Goal: Task Accomplishment & Management: Manage account settings

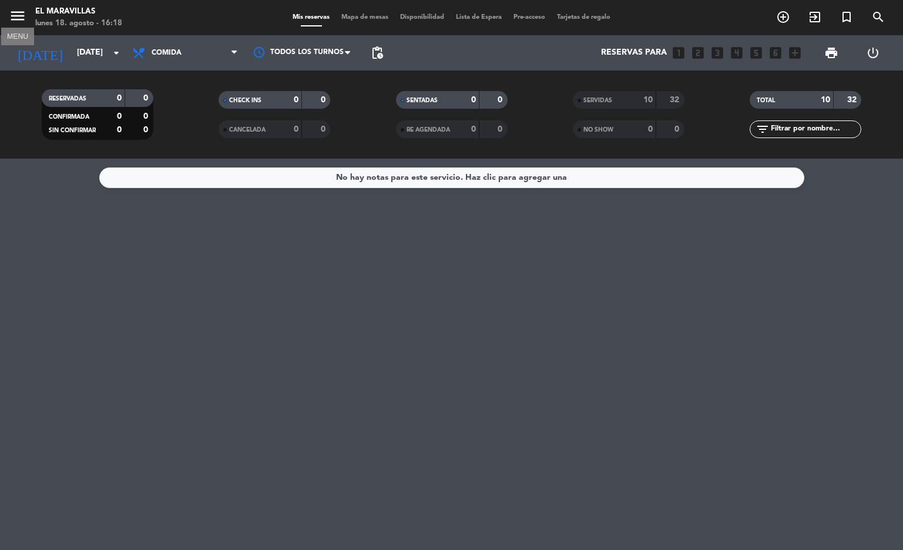
click at [19, 22] on icon "menu" at bounding box center [18, 16] width 18 height 18
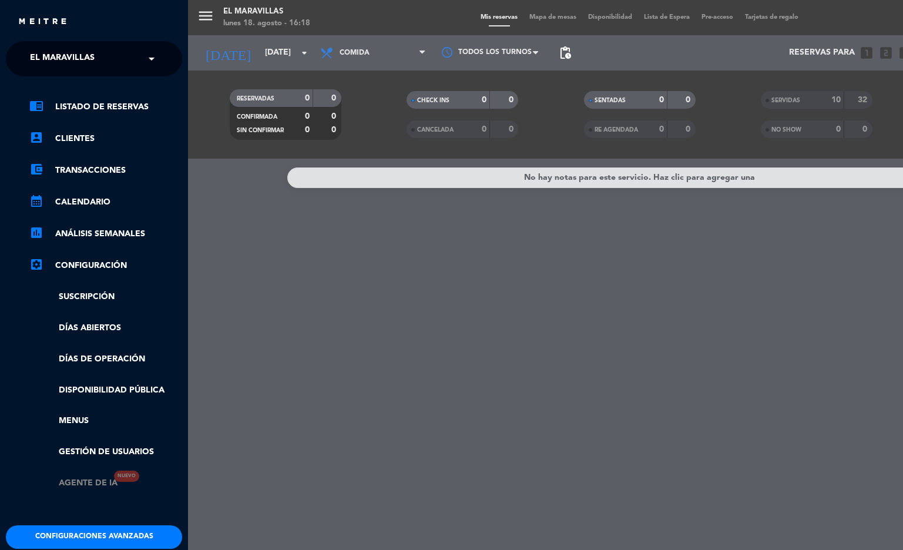
click at [111, 481] on link "Agente de IA Nuevo" at bounding box center [73, 483] width 88 height 14
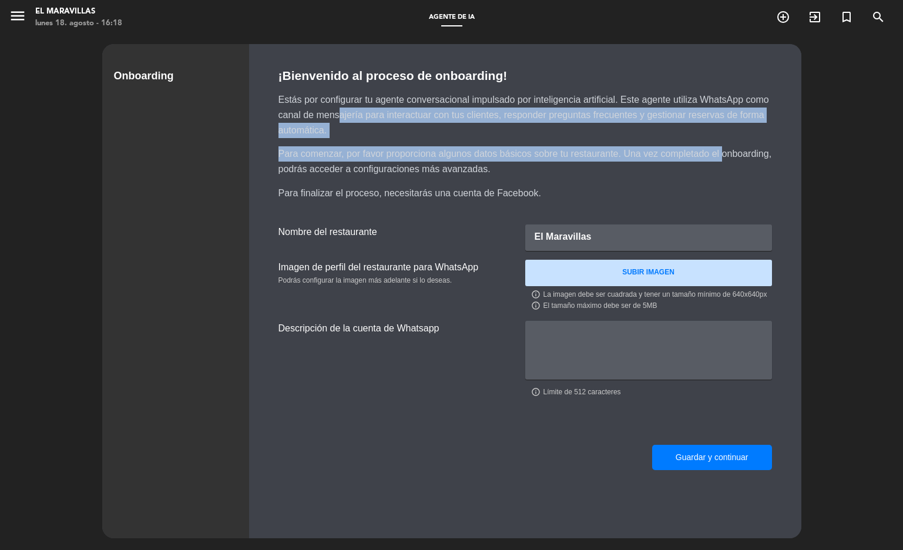
click at [287, 115] on div "¡Bienvenido al proceso de onboarding! Estás por configurar tu agente conversaci…" at bounding box center [525, 128] width 523 height 145
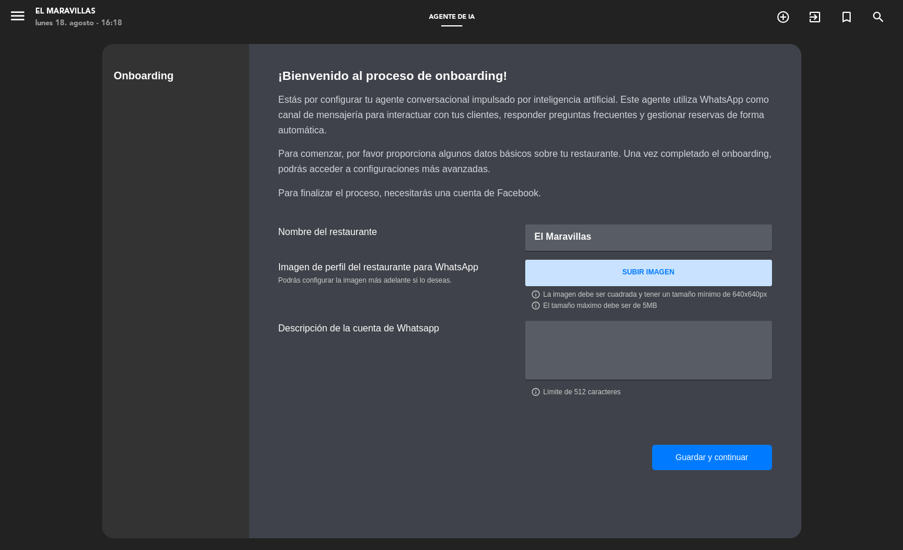
click at [846, 109] on div "menu El Maravillas [DATE] 18. agosto - 16:18 Agente de IA add_circle_outline ex…" at bounding box center [451, 275] width 903 height 550
click at [21, 15] on icon "menu" at bounding box center [18, 16] width 18 height 18
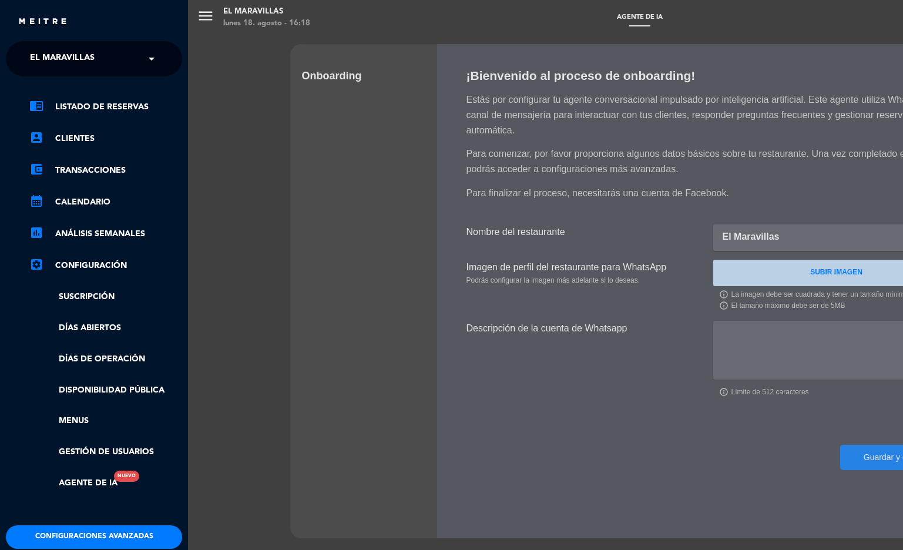
click at [99, 61] on div "× El Maravillas" at bounding box center [68, 58] width 87 height 25
click at [99, 52] on div "× El Maravillas" at bounding box center [68, 58] width 87 height 25
click at [102, 529] on button "Configuraciones avanzadas" at bounding box center [94, 536] width 176 height 23
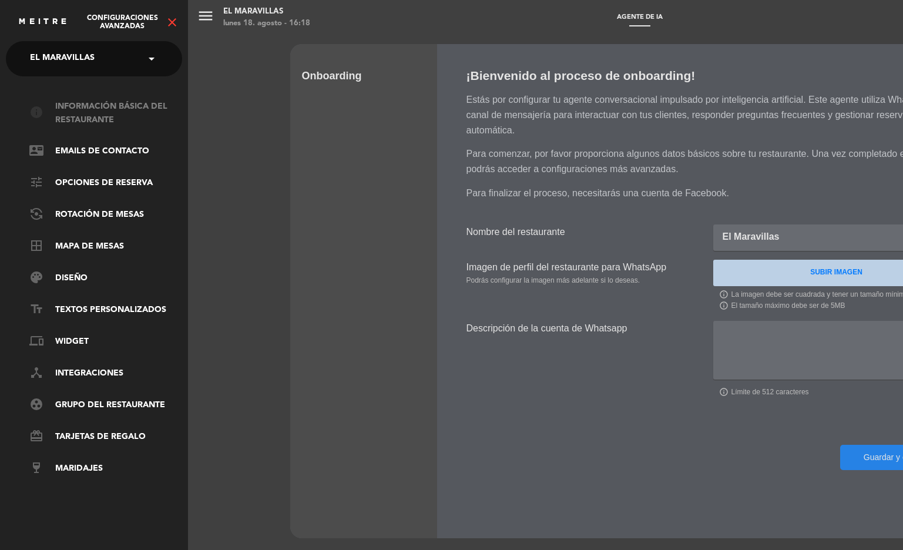
click at [117, 119] on link "info Información básica del restaurante" at bounding box center [105, 113] width 153 height 27
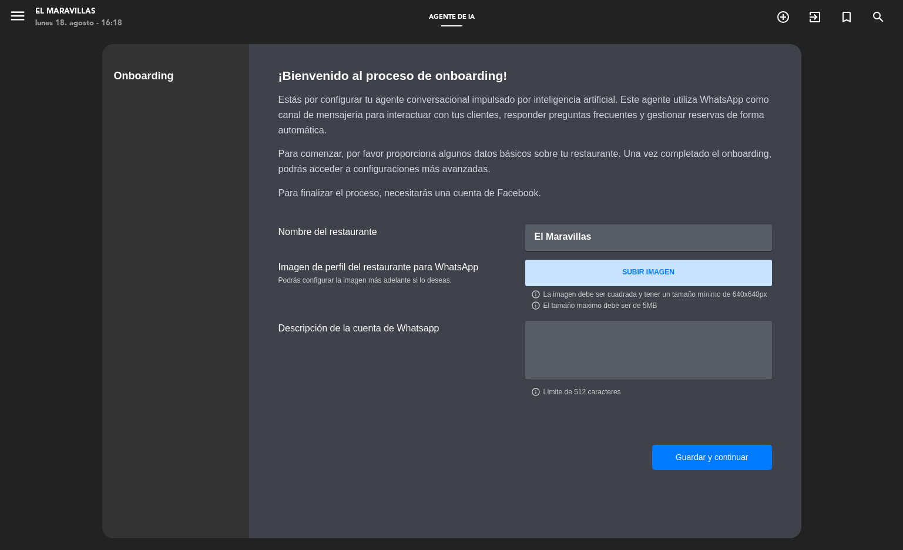
click at [817, 157] on div "menu El Maravillas [DATE] 18. agosto - 16:18 Agente de IA add_circle_outline ex…" at bounding box center [451, 275] width 903 height 550
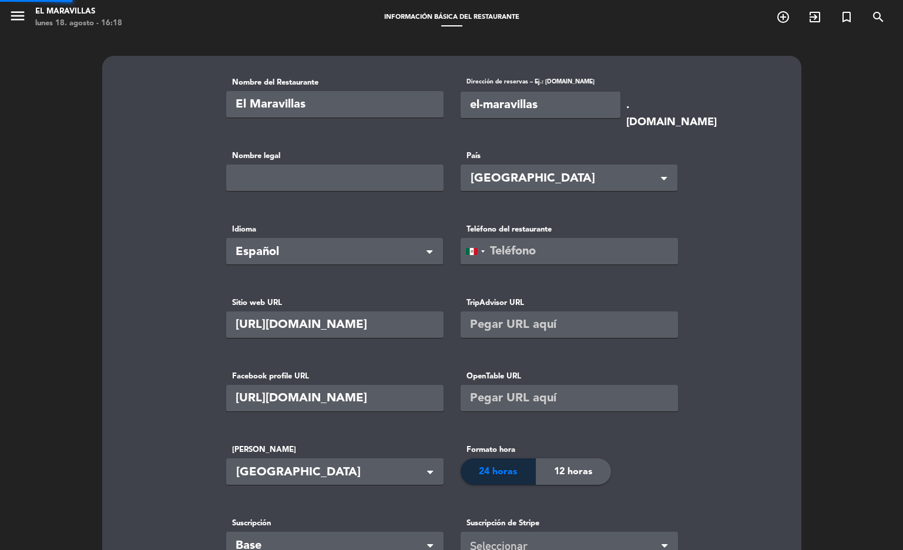
type input "[PHONE_NUMBER]"
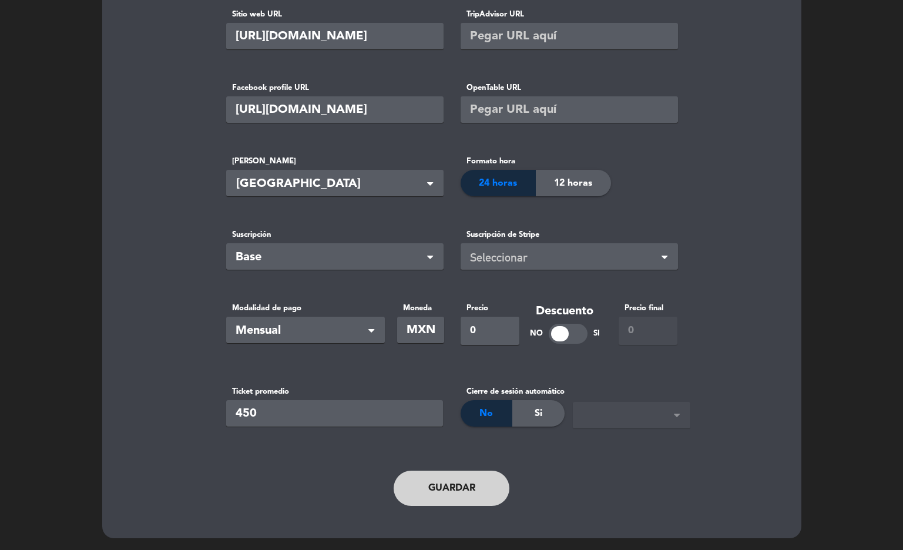
scroll to position [288, 0]
click at [492, 409] on span "No" at bounding box center [486, 413] width 14 height 15
click at [469, 415] on div "No" at bounding box center [486, 413] width 52 height 26
click at [478, 415] on div "No" at bounding box center [486, 413] width 52 height 26
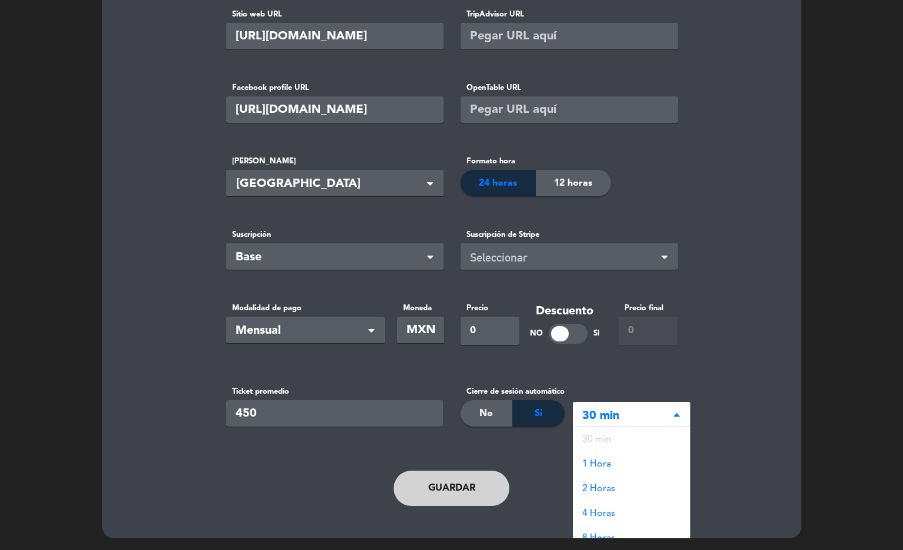
click at [641, 415] on span "30 min" at bounding box center [626, 415] width 89 height 19
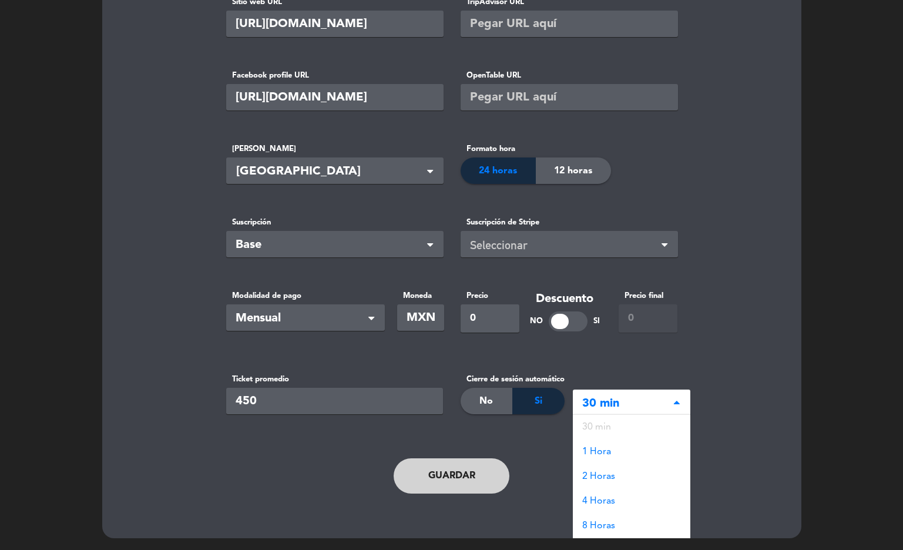
scroll to position [0, 0]
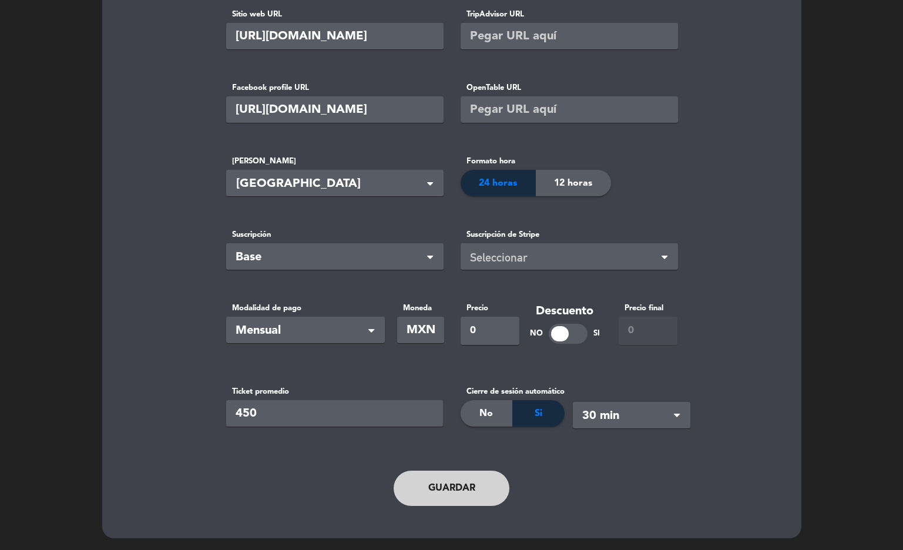
click at [492, 392] on div "Cierre de sesión automático No Si" at bounding box center [512, 414] width 104 height 59
click at [499, 416] on div "No" at bounding box center [486, 413] width 52 height 26
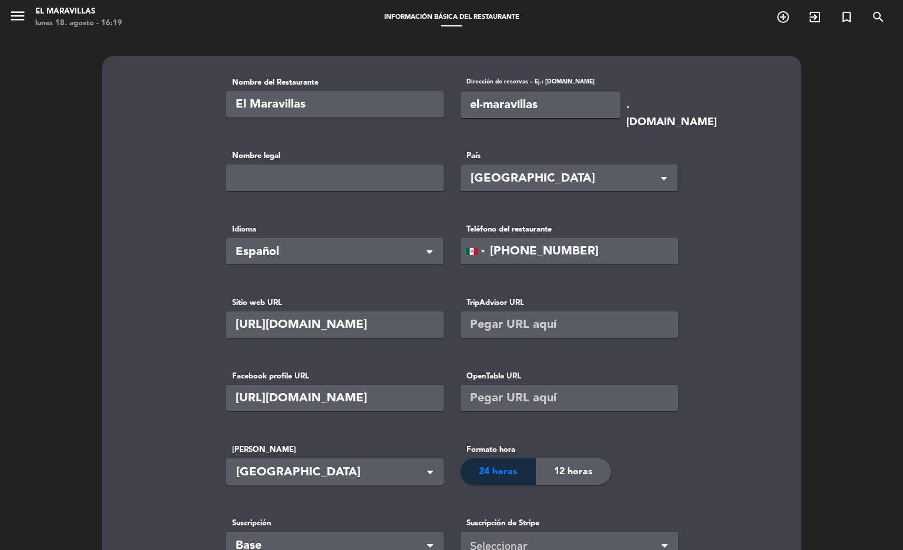
click at [817, 99] on div "Nombre del Restaurante [GEOGRAPHIC_DATA] Dirección de reservas – Ej.: [DOMAIN_N…" at bounding box center [451, 436] width 903 height 803
click at [12, 16] on icon "menu" at bounding box center [18, 16] width 18 height 18
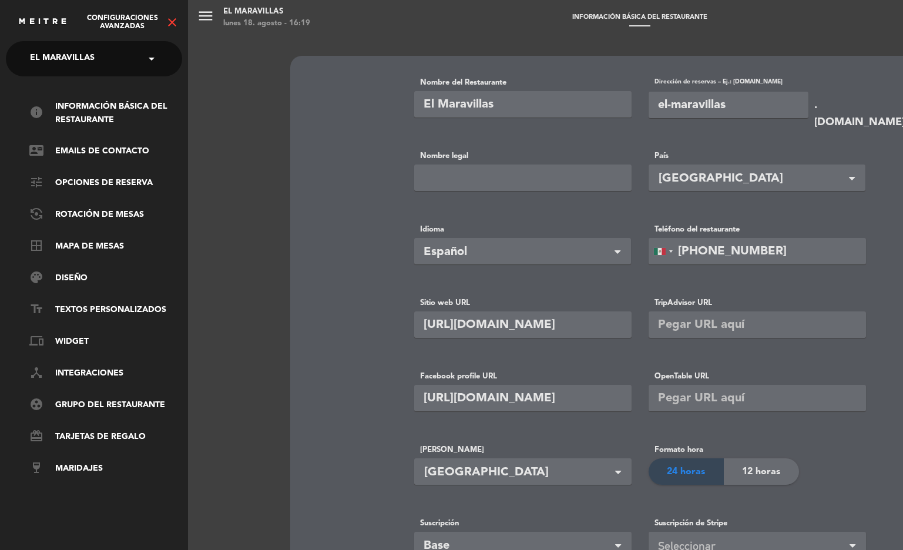
click at [97, 63] on div "× El Maravillas" at bounding box center [68, 58] width 87 height 25
click at [96, 60] on div "× El Maravillas" at bounding box center [68, 58] width 87 height 25
click at [187, 467] on div "info Información básica del restaurante contact_mail Emails de Contacto tune Op…" at bounding box center [94, 293] width 194 height 435
click at [109, 110] on link "info Información básica del restaurante" at bounding box center [105, 113] width 153 height 27
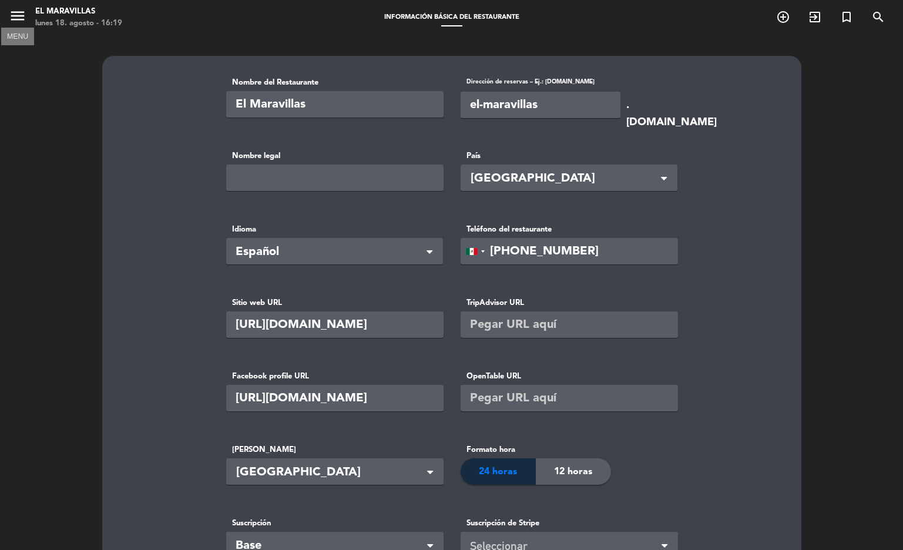
click at [19, 15] on icon "menu" at bounding box center [18, 16] width 18 height 18
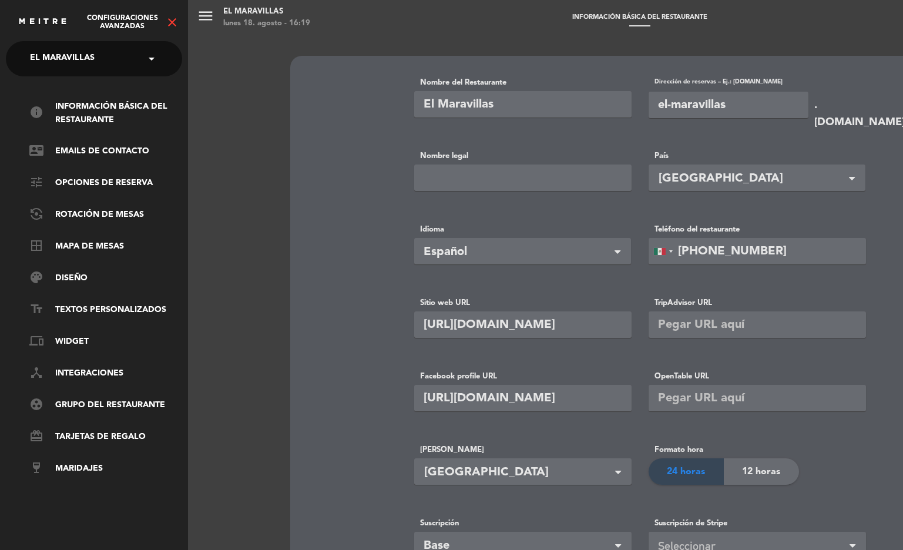
scroll to position [0, 3]
click at [102, 208] on link "flip_camera_android Rotación de Mesas" at bounding box center [102, 215] width 153 height 14
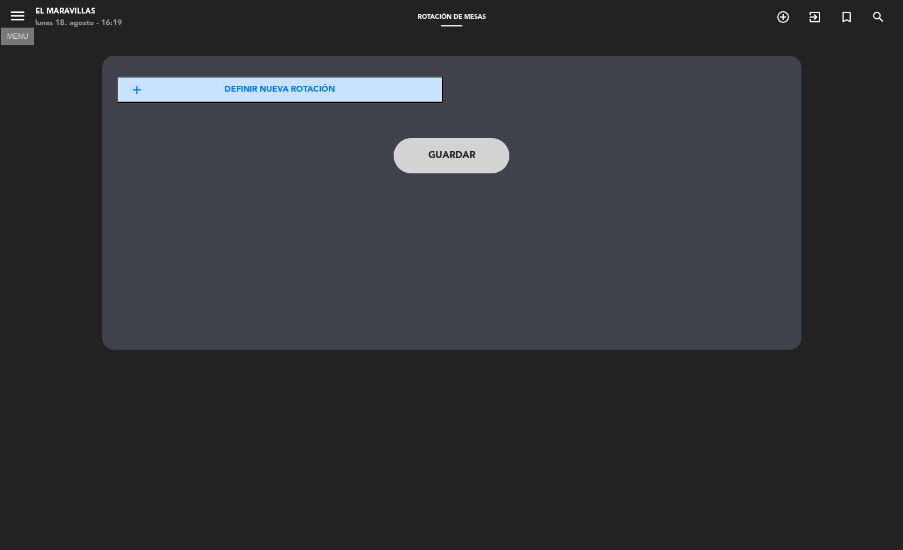
click at [12, 8] on icon "menu" at bounding box center [18, 16] width 18 height 18
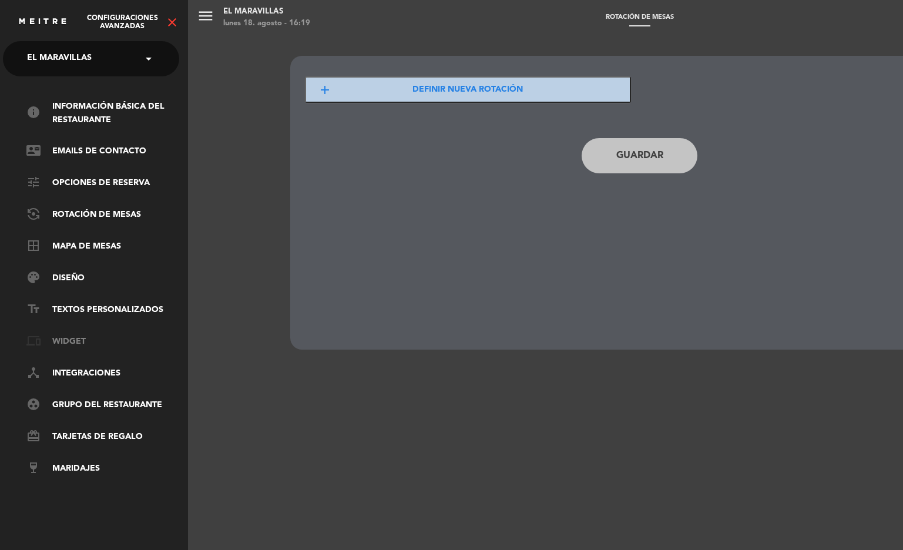
click at [69, 335] on link "phonelink Widget" at bounding box center [102, 342] width 153 height 14
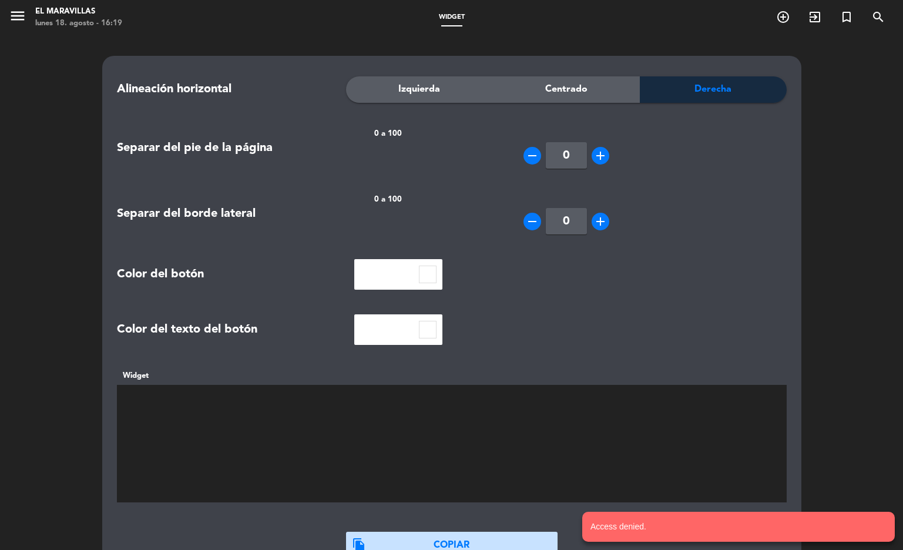
scroll to position [0, 0]
click at [32, 20] on span "menu" at bounding box center [22, 18] width 26 height 28
click at [25, 19] on icon "menu" at bounding box center [18, 16] width 18 height 18
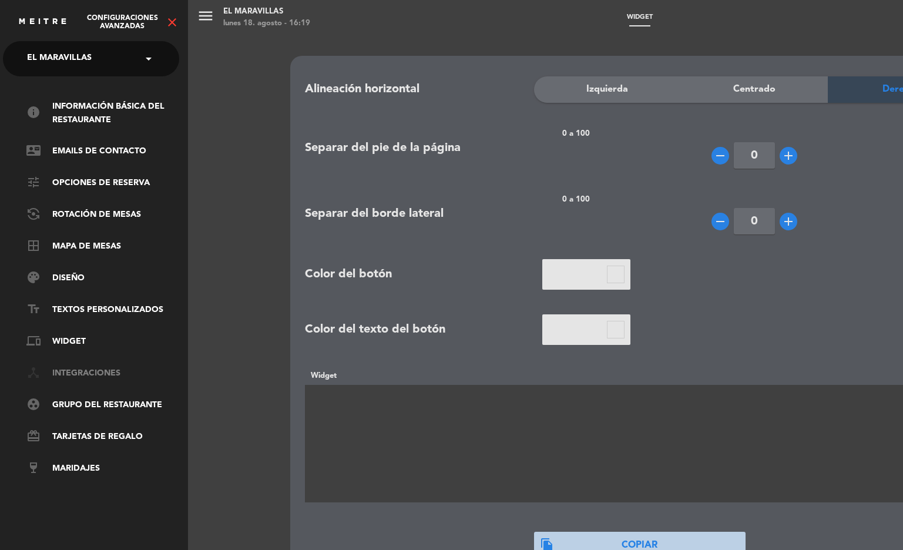
click at [94, 371] on link "device_hub Integraciones" at bounding box center [102, 373] width 153 height 14
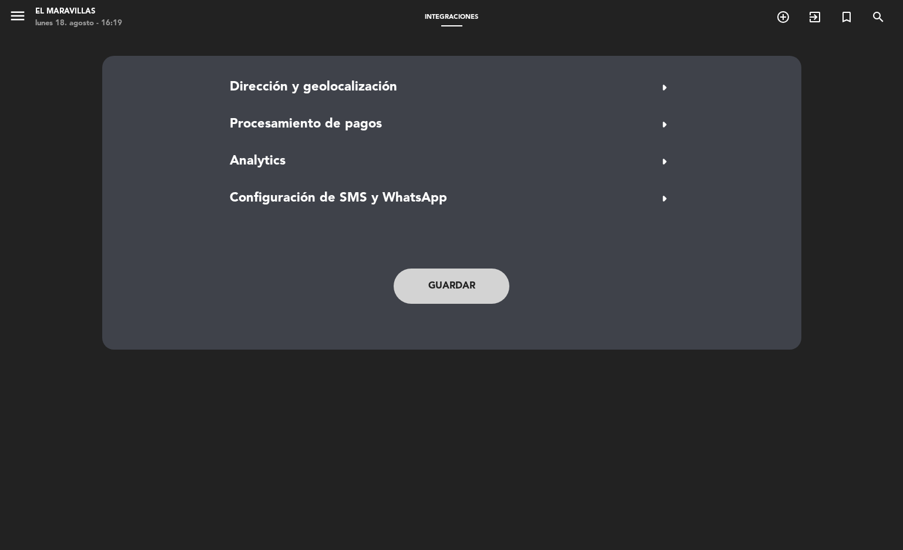
click at [29, 11] on span "menu" at bounding box center [22, 18] width 26 height 28
click at [20, 15] on icon "menu" at bounding box center [18, 16] width 18 height 18
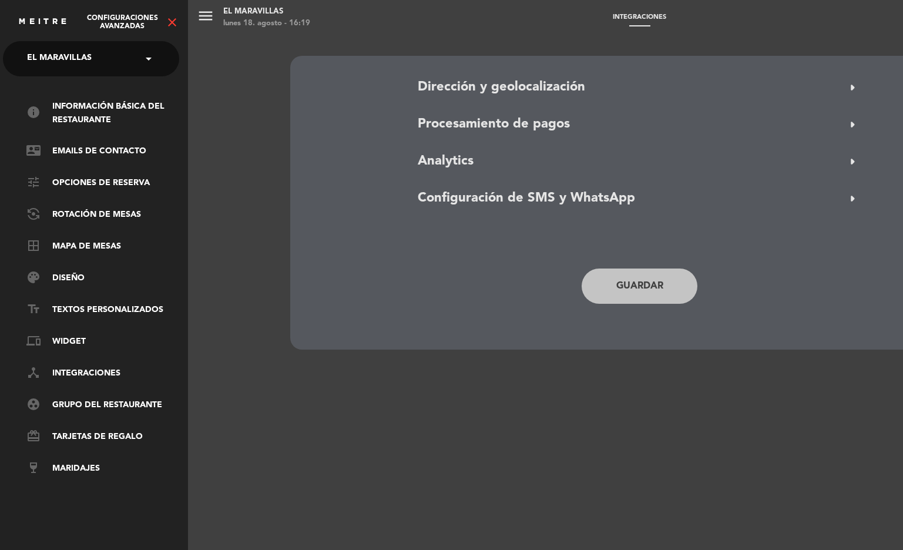
click at [168, 23] on icon "close" at bounding box center [172, 22] width 14 height 14
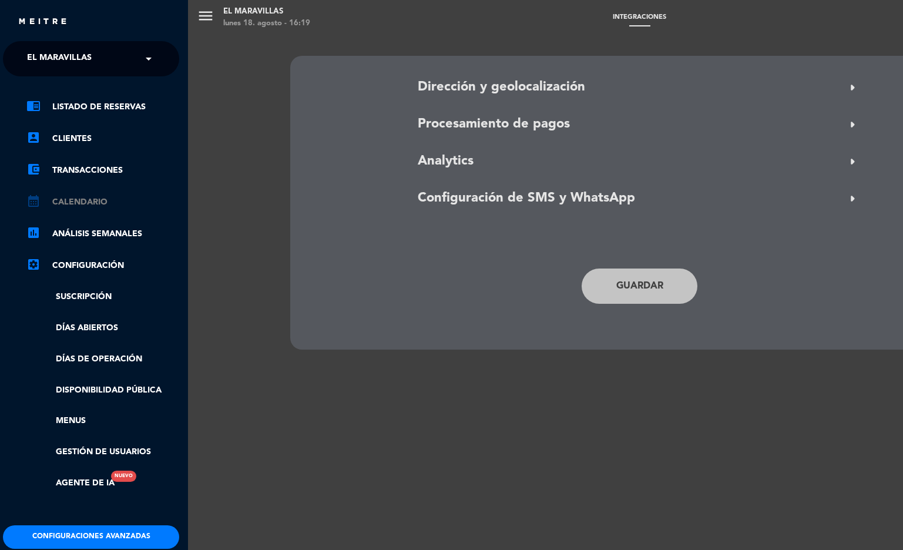
click at [90, 201] on link "calendar_month Calendario" at bounding box center [102, 202] width 153 height 14
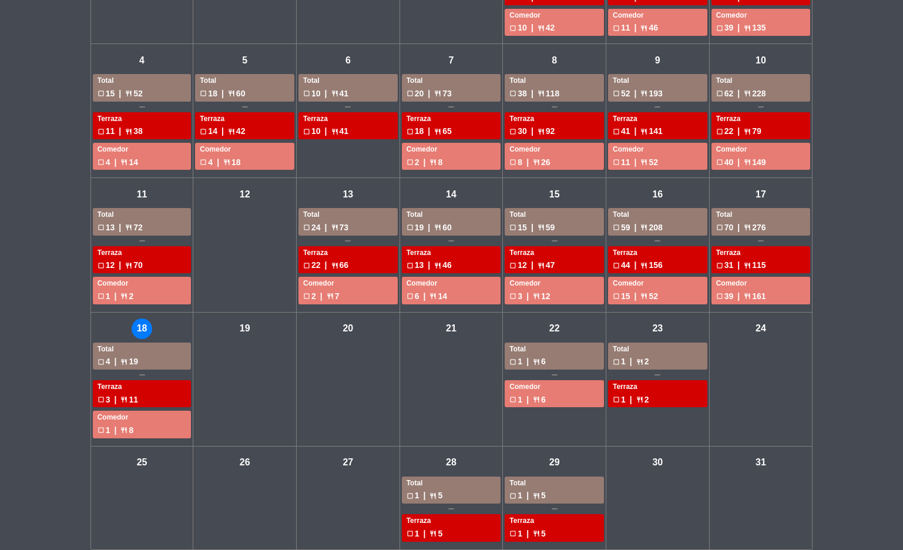
scroll to position [178, 0]
click at [144, 322] on div "lun - 18" at bounding box center [142, 329] width 21 height 21
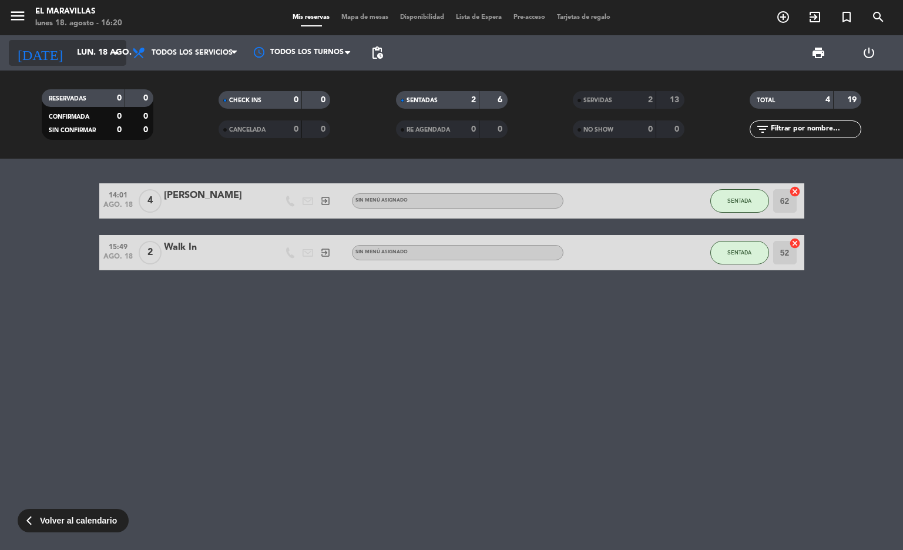
click at [111, 53] on icon "arrow_drop_down" at bounding box center [116, 53] width 14 height 14
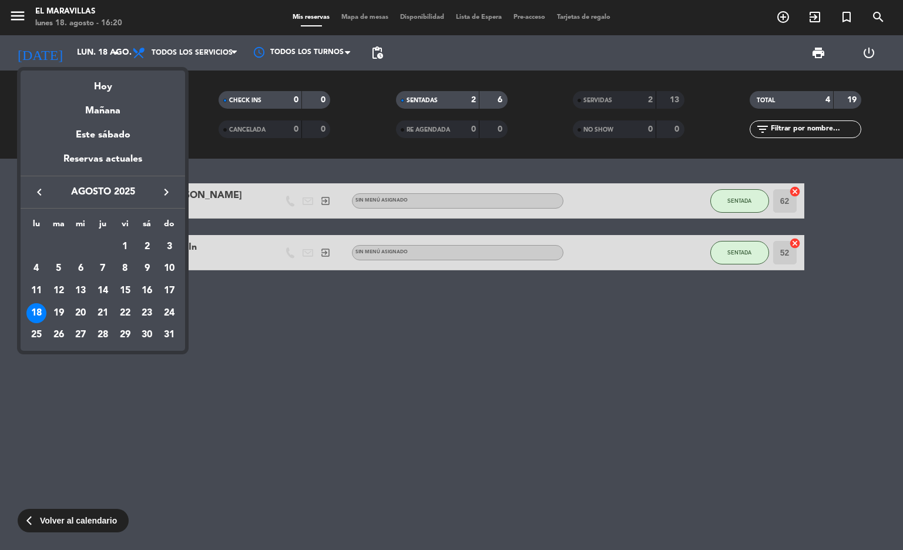
click at [33, 311] on div "18" at bounding box center [36, 313] width 20 height 20
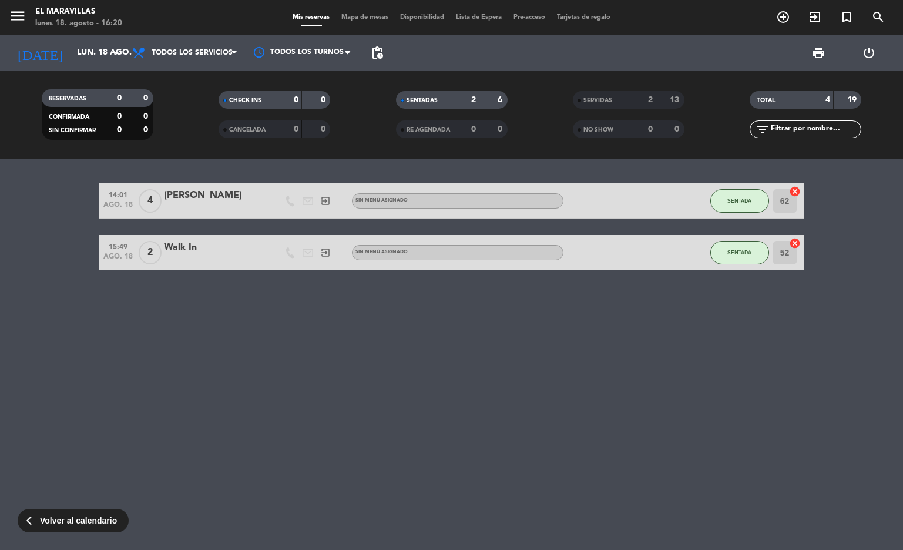
click at [868, 53] on icon "power_settings_new" at bounding box center [868, 53] width 14 height 14
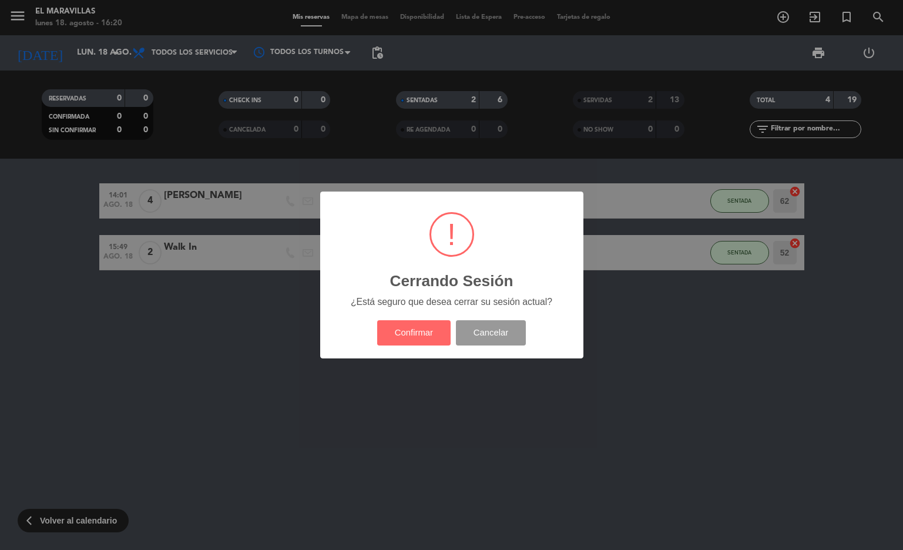
click at [498, 329] on button "Cancelar" at bounding box center [491, 332] width 70 height 25
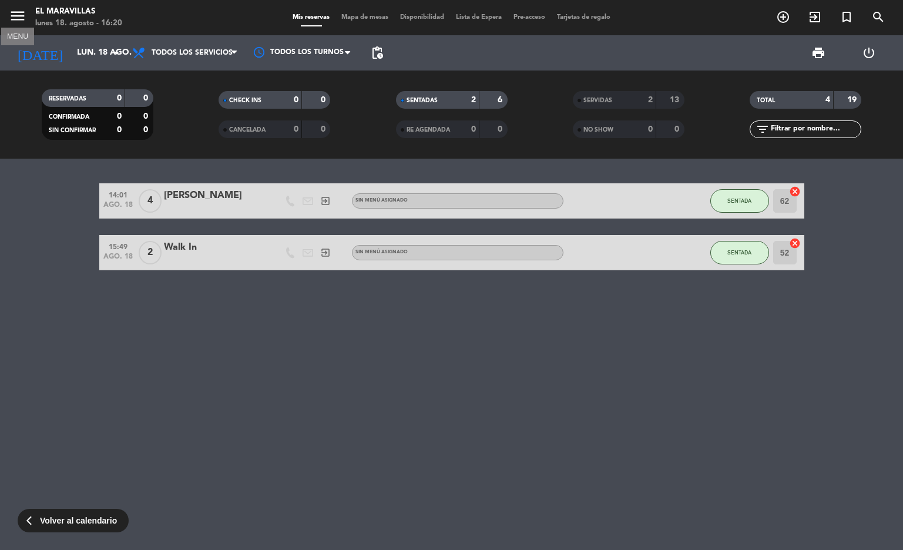
click at [18, 19] on icon "menu" at bounding box center [18, 16] width 18 height 18
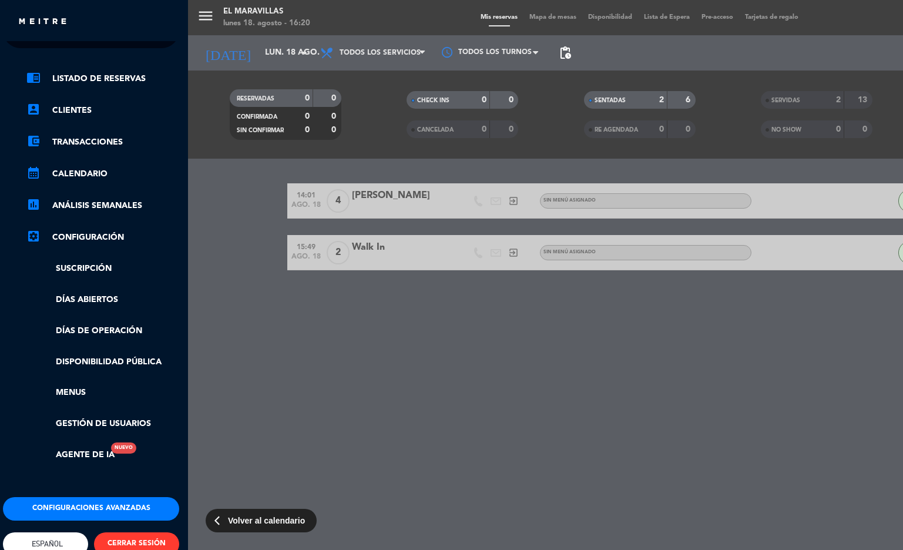
scroll to position [35, 3]
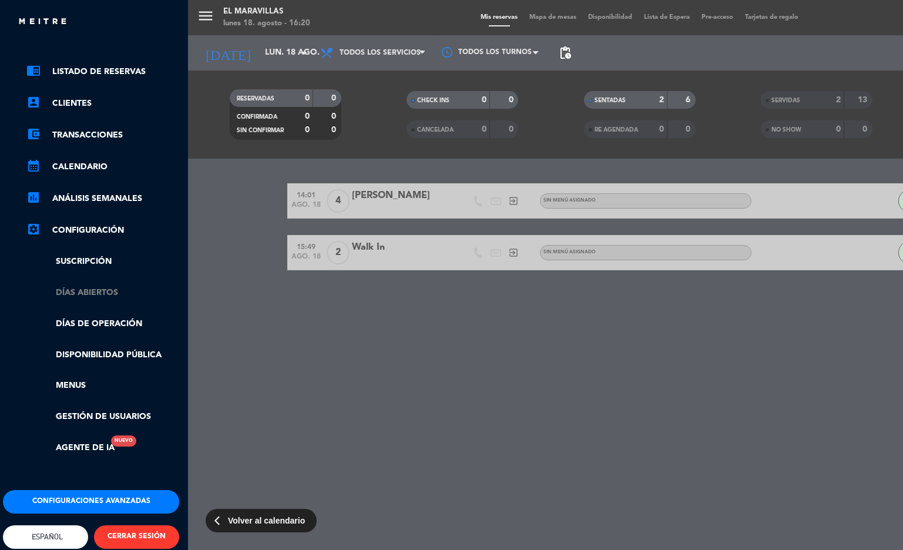
click at [100, 291] on link "Días abiertos" at bounding box center [102, 293] width 153 height 14
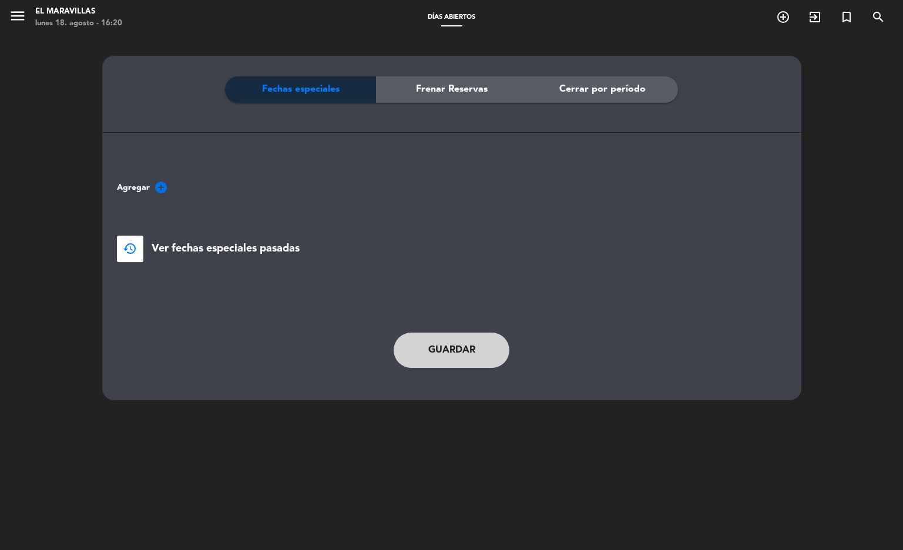
click at [158, 192] on icon "add_circle" at bounding box center [161, 187] width 14 height 14
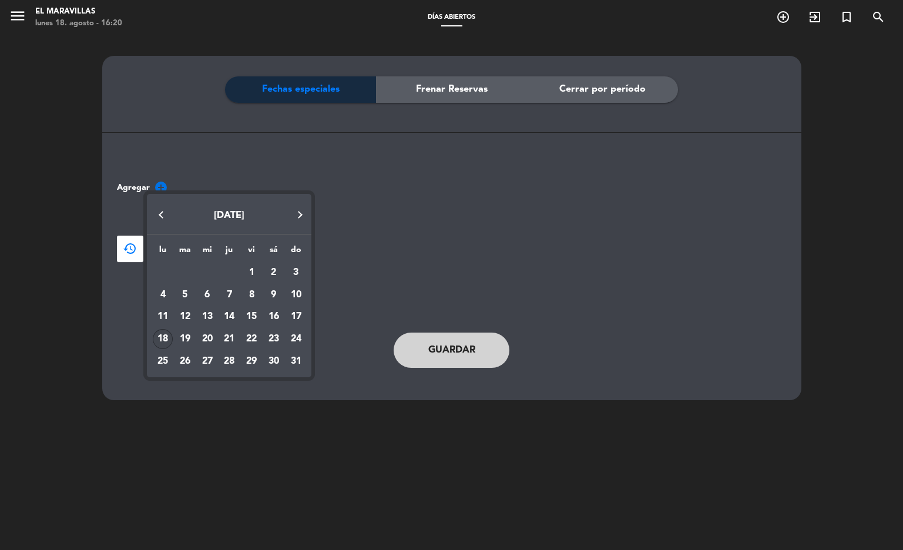
click at [165, 336] on div "18" at bounding box center [163, 339] width 20 height 20
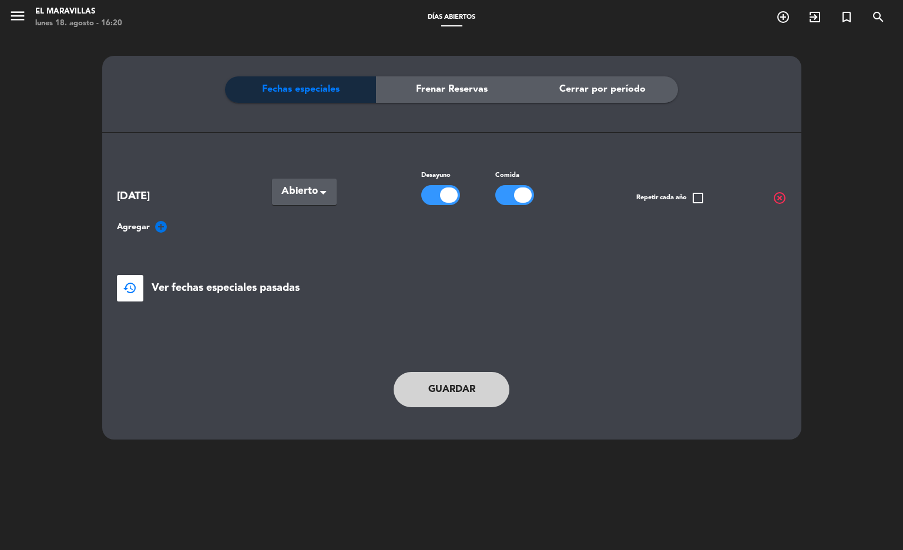
click at [446, 193] on div at bounding box center [449, 194] width 18 height 15
click at [151, 227] on span "Agregar add_circle" at bounding box center [142, 227] width 51 height 14
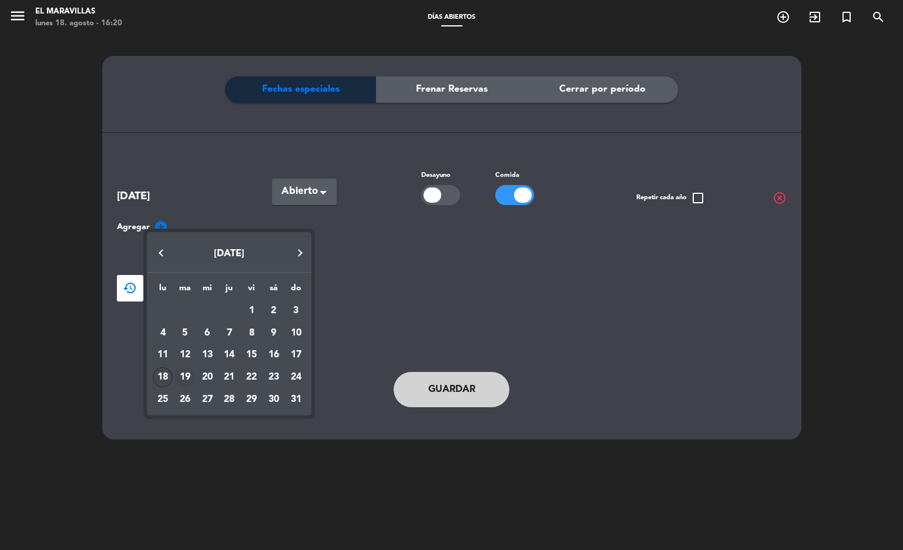
click at [190, 374] on div "19" at bounding box center [185, 377] width 20 height 20
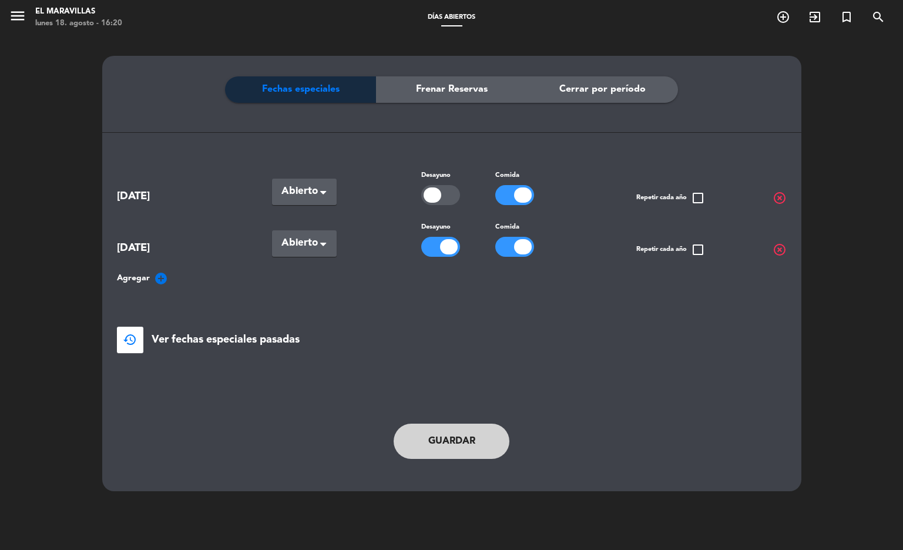
click at [440, 241] on div at bounding box center [449, 246] width 18 height 15
click at [444, 436] on button "Guardar" at bounding box center [451, 440] width 116 height 35
click at [136, 332] on span "restore" at bounding box center [130, 339] width 14 height 14
